Goal: Check status: Check status

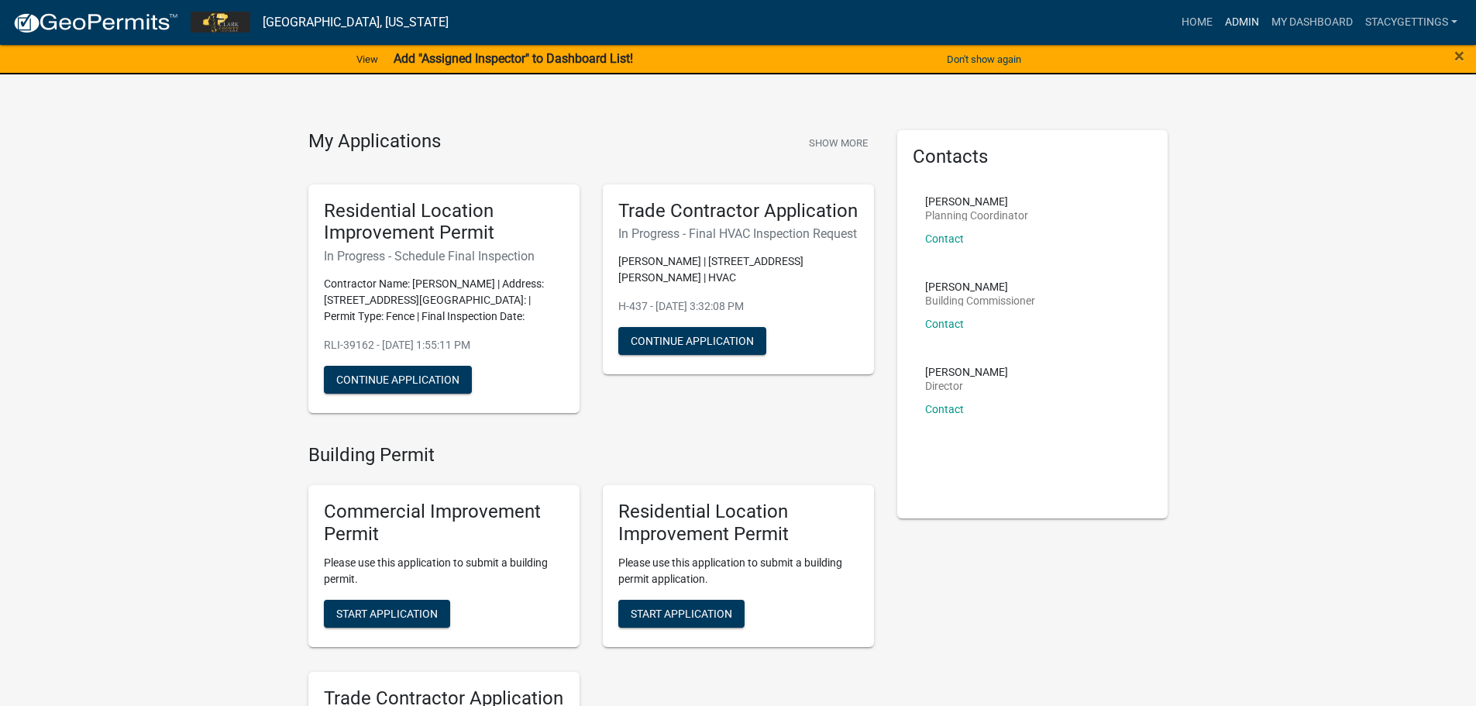
click at [1244, 12] on link "Admin" at bounding box center [1242, 22] width 46 height 29
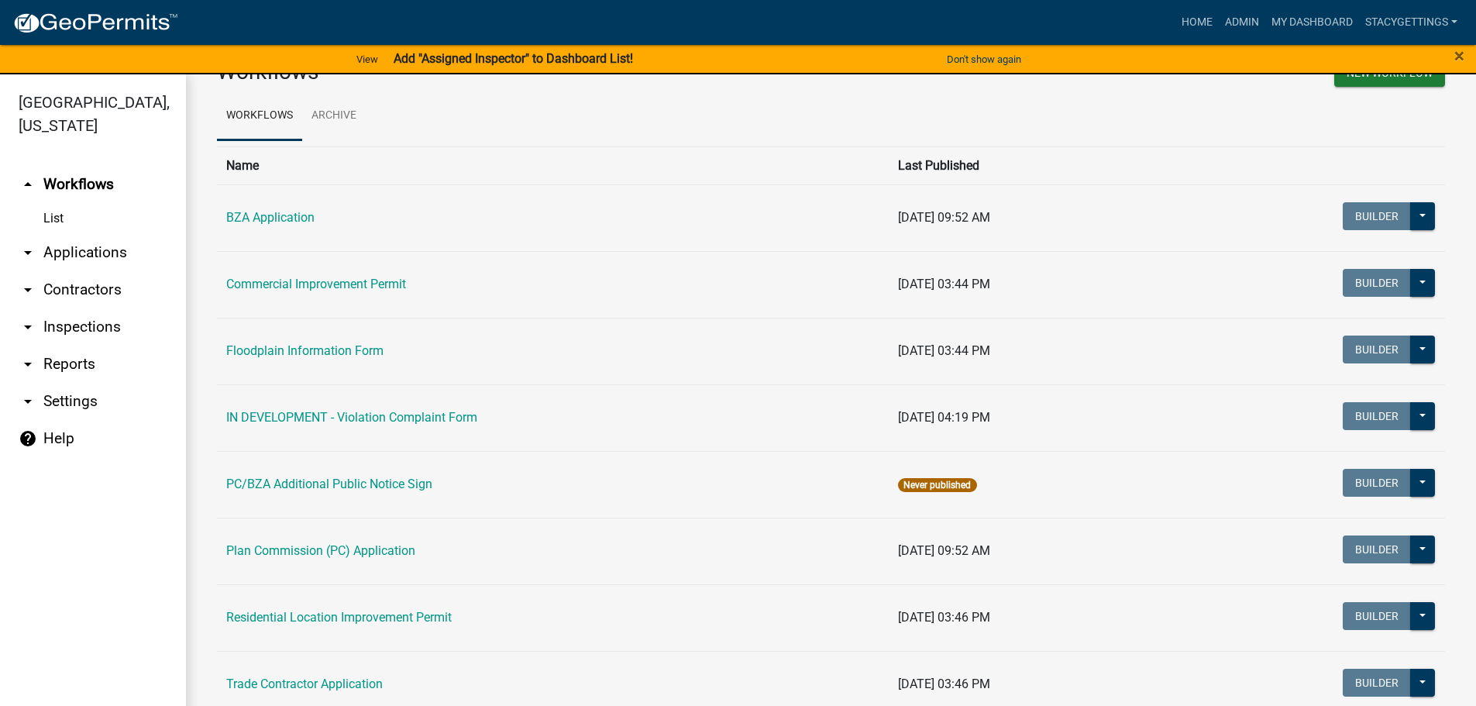
scroll to position [83, 0]
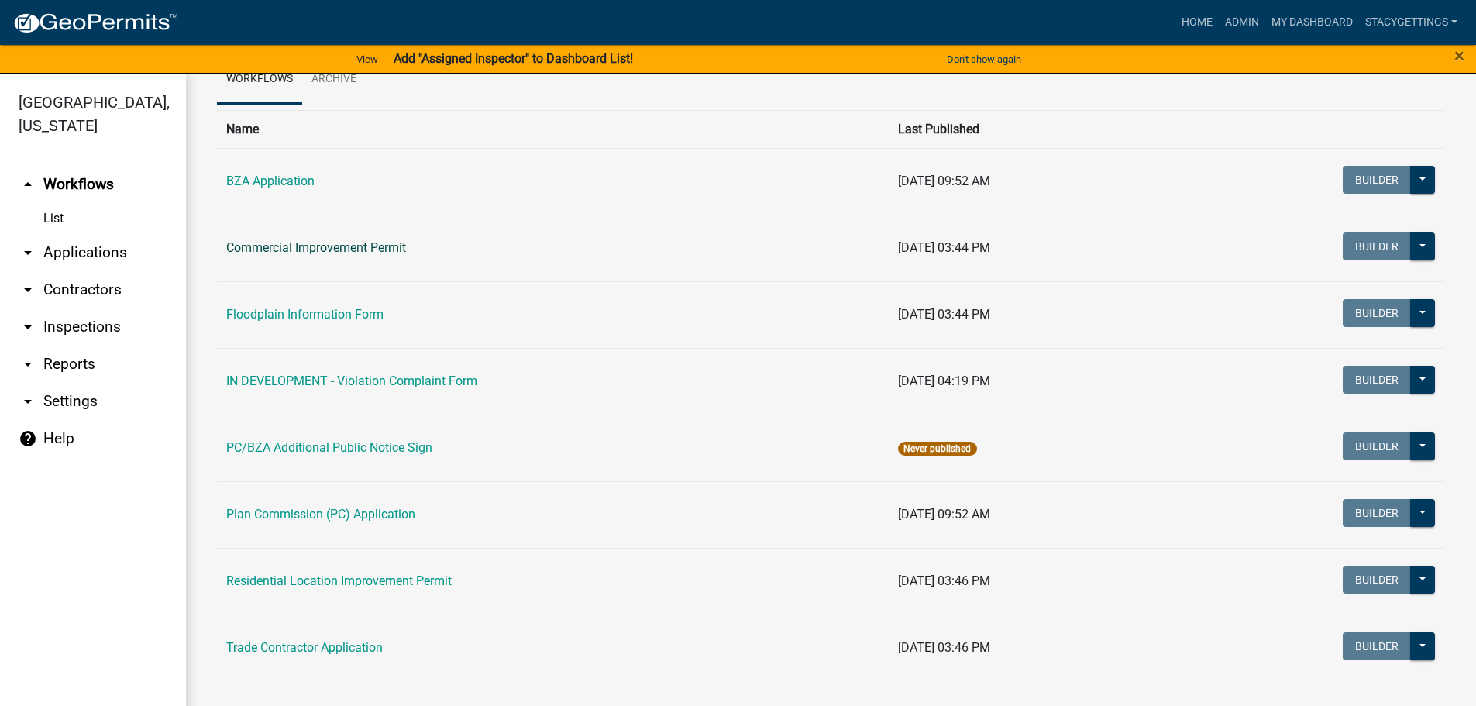
click at [293, 249] on link "Commercial Improvement Permit" at bounding box center [316, 247] width 180 height 15
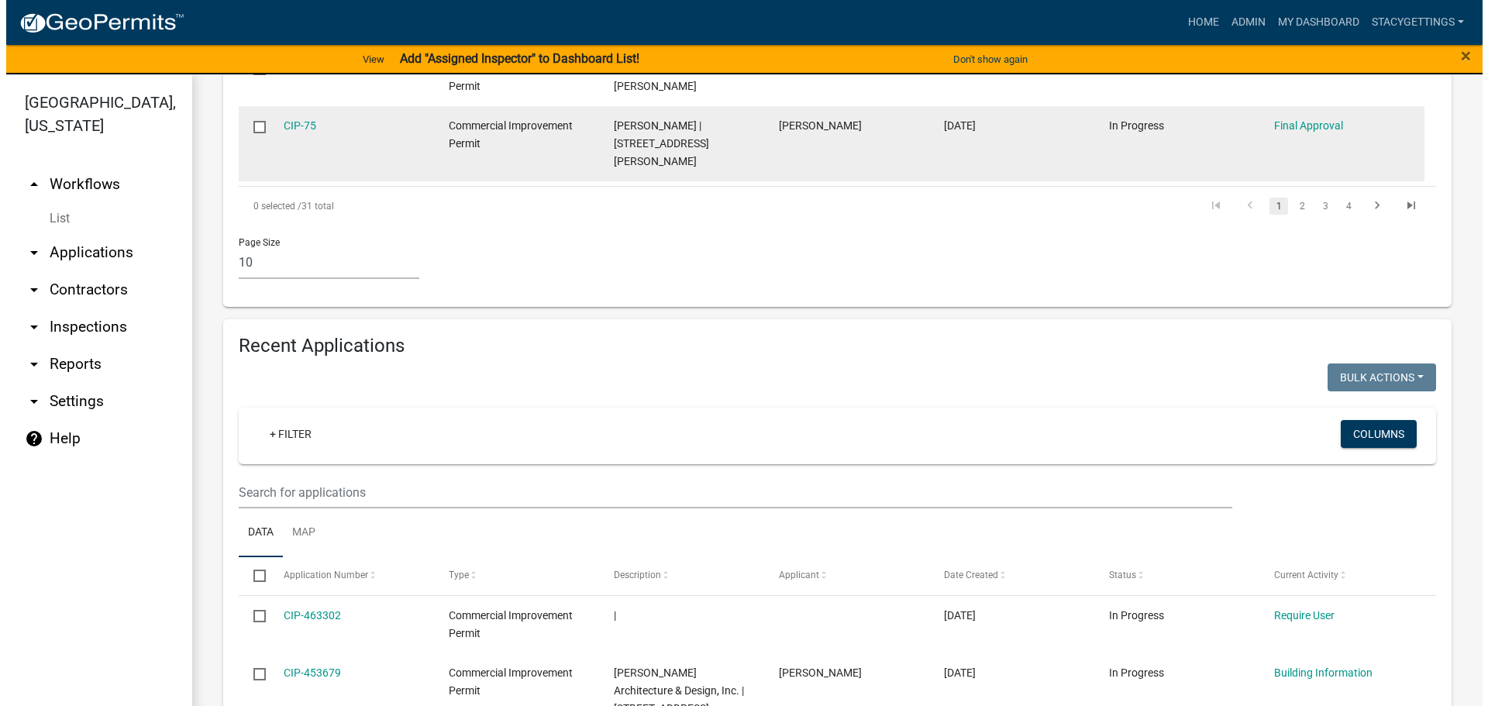
scroll to position [1085, 0]
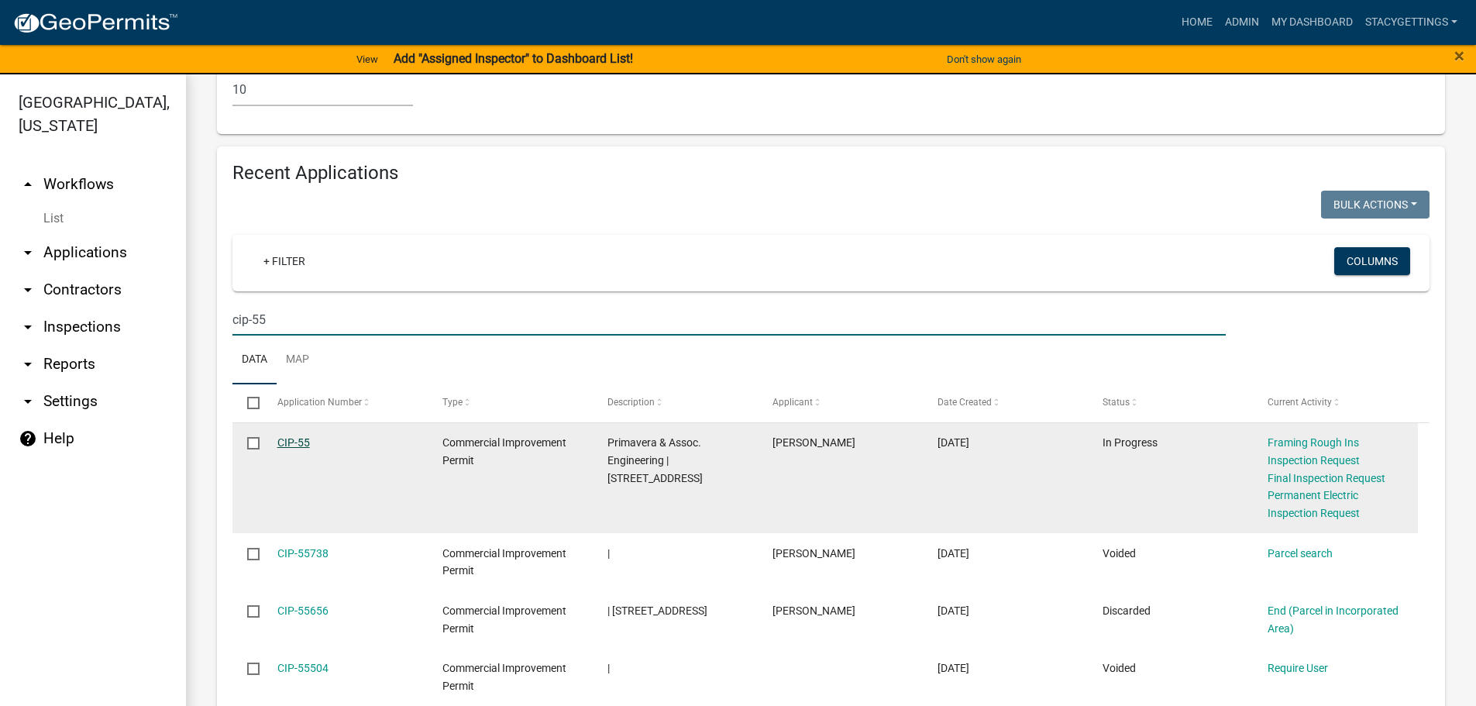
type input "cip-55"
click at [290, 436] on link "CIP-55" at bounding box center [293, 442] width 33 height 12
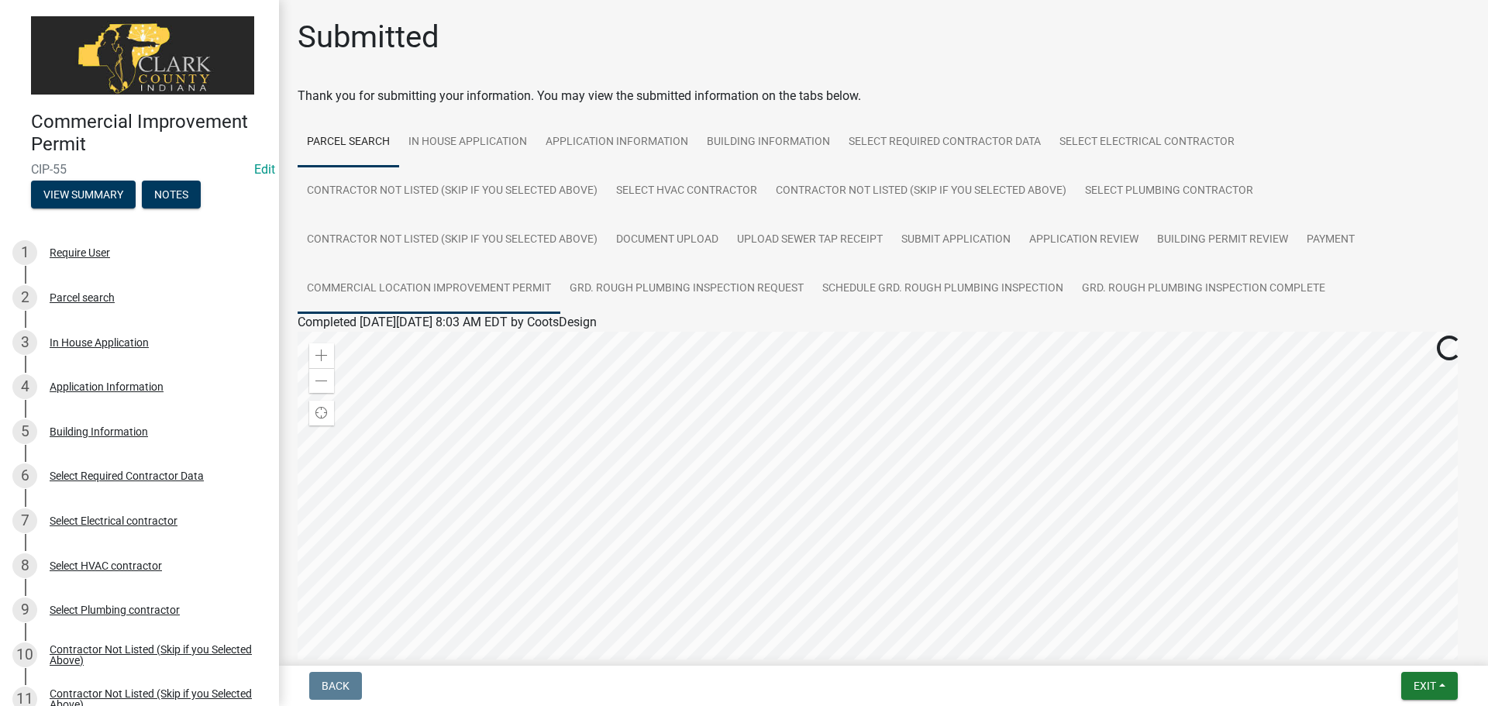
click at [518, 288] on link "Commercial Location Improvement Permit" at bounding box center [429, 289] width 263 height 50
click at [490, 339] on link "Commercial Location Improvement Permit" at bounding box center [413, 340] width 231 height 15
